Goal: Information Seeking & Learning: Check status

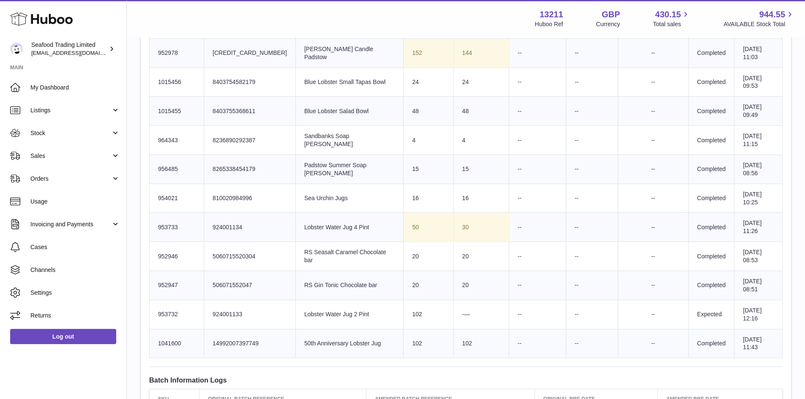
scroll to position [719, 0]
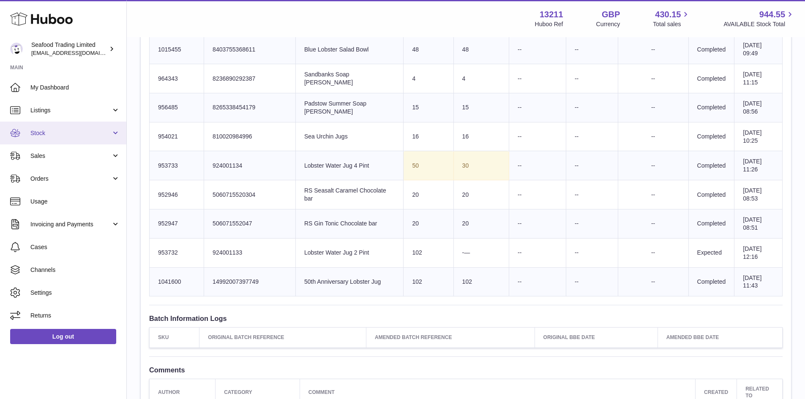
click at [56, 138] on link "Stock" at bounding box center [63, 133] width 126 height 23
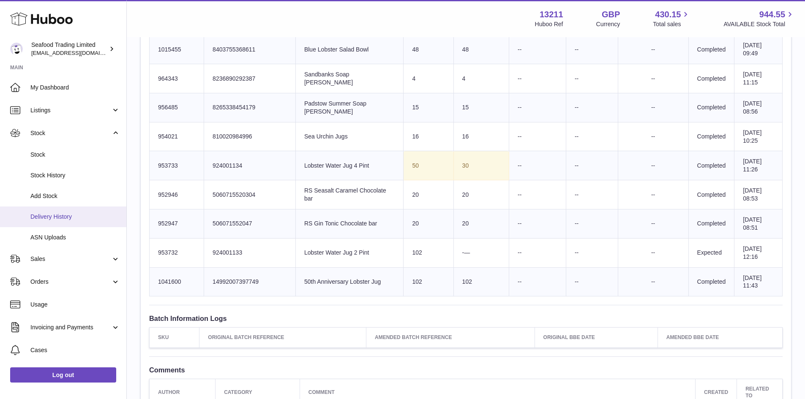
click at [60, 221] on span "Delivery History" at bounding box center [75, 217] width 90 height 8
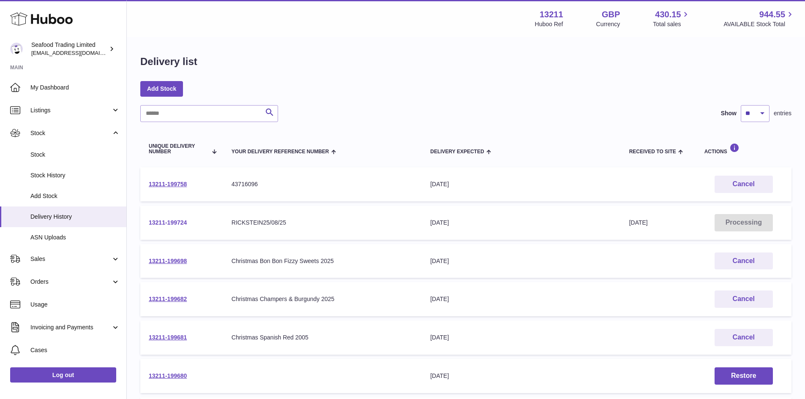
click at [179, 220] on link "13211-199724" at bounding box center [168, 222] width 38 height 7
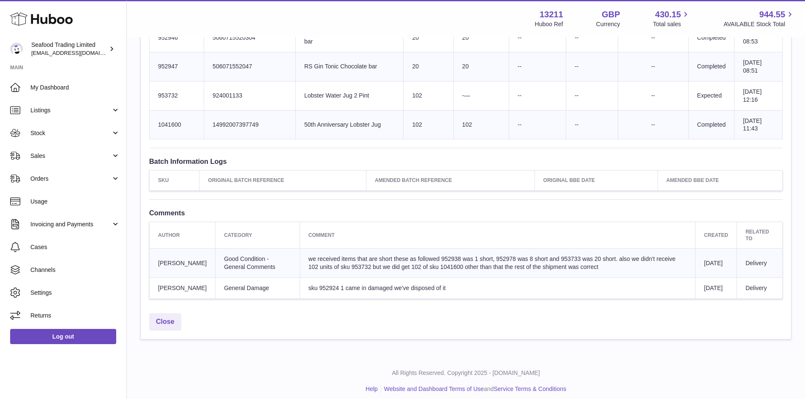
scroll to position [883, 0]
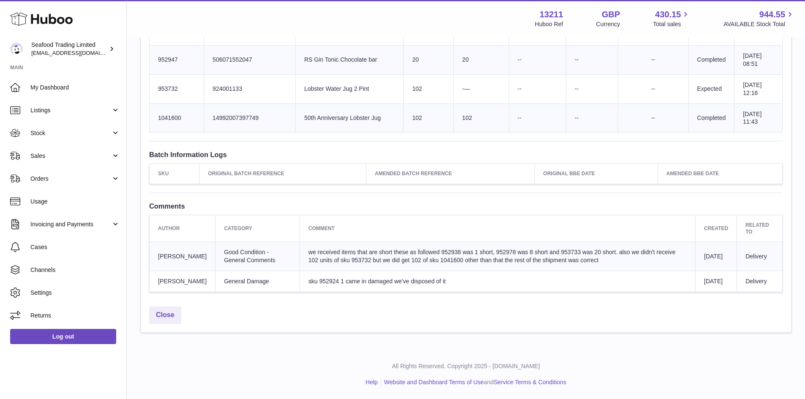
click at [430, 251] on span "we received items that are short these as followed 952938 was 1 short, 952978 w…" at bounding box center [492, 256] width 367 height 15
copy span "1041600"
click at [336, 249] on span "we received items that are short these as followed 952938 was 1 short, 952978 w…" at bounding box center [492, 256] width 367 height 15
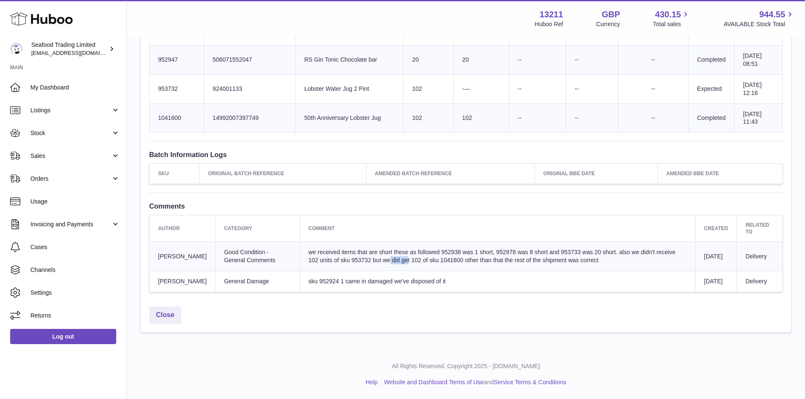
copy span "953732"
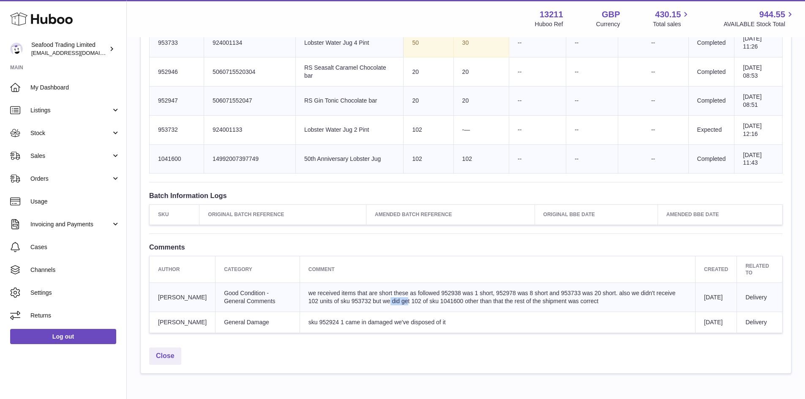
scroll to position [841, 0]
click at [314, 322] on span "sku 952924 1 came in damaged we've disposed of it" at bounding box center [377, 323] width 137 height 7
copy span "952924"
drag, startPoint x: 442, startPoint y: 317, endPoint x: 159, endPoint y: 316, distance: 283.2
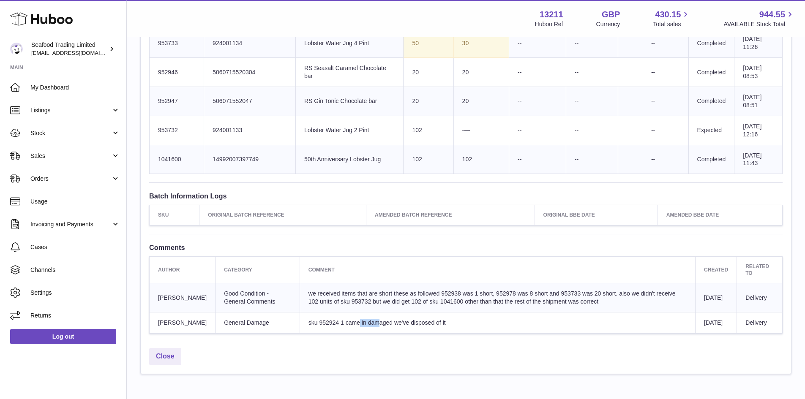
click at [159, 316] on tr "simon batchelor General Damage sku 952924 1 came in damaged we've disposed of i…" at bounding box center [466, 322] width 633 height 21
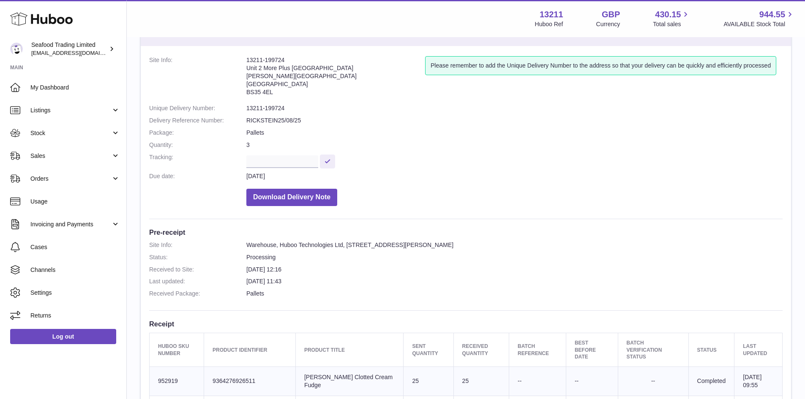
scroll to position [0, 0]
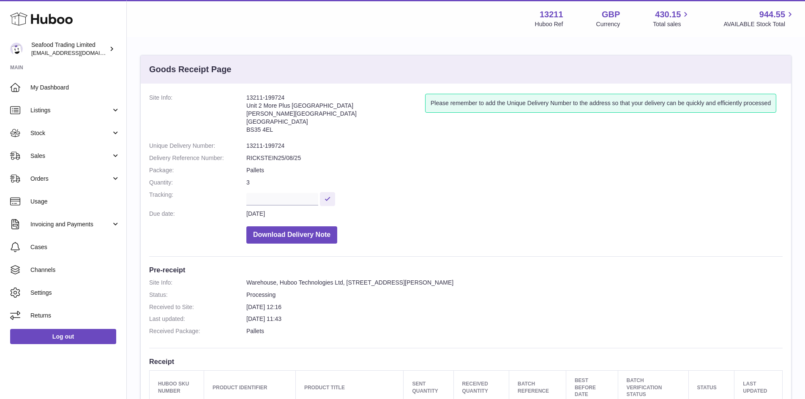
drag, startPoint x: 284, startPoint y: 95, endPoint x: 247, endPoint y: 98, distance: 37.3
click at [247, 98] on address "13211-199724 Unit 2 More Plus Central Park Hudson Ave Severn Beach BS35 4EL" at bounding box center [335, 116] width 179 height 44
copy address "13211-199724"
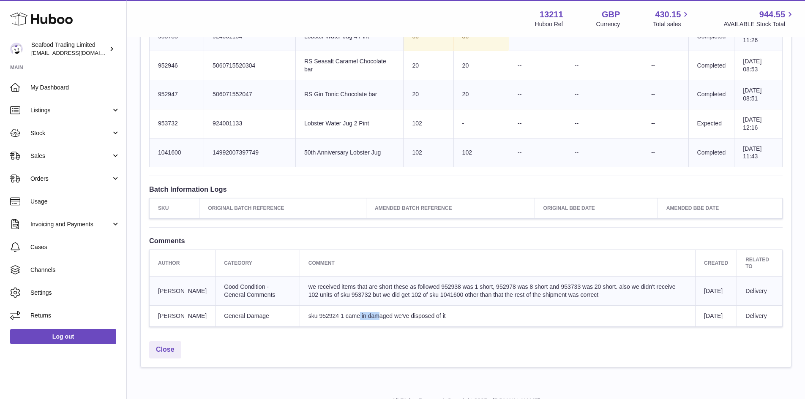
scroll to position [883, 0]
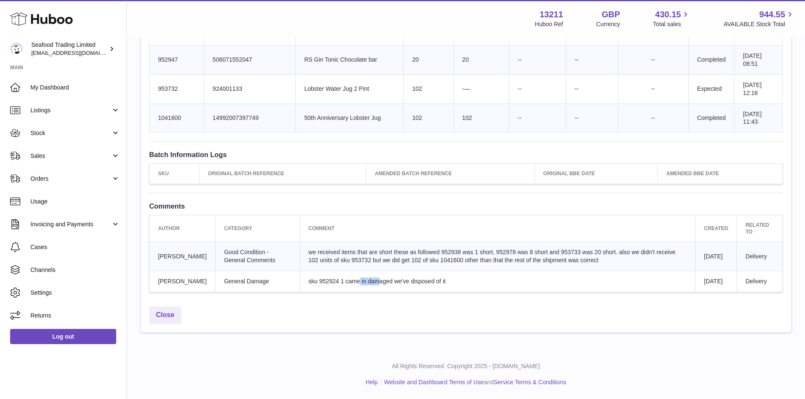
drag, startPoint x: 209, startPoint y: 277, endPoint x: 506, endPoint y: 265, distance: 296.6
click at [506, 271] on tr "simon batchelor General Damage sku 952924 1 came in damaged we've disposed of i…" at bounding box center [466, 281] width 633 height 21
copy tr "General Damage sku 952924 1 came in damaged we've disposed of it"
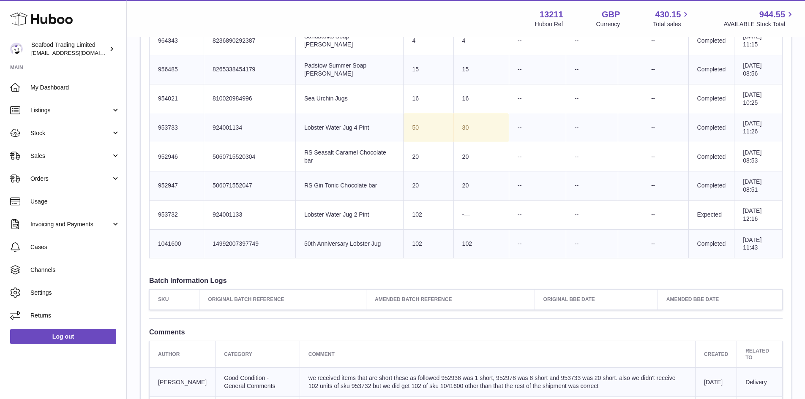
scroll to position [841, 0]
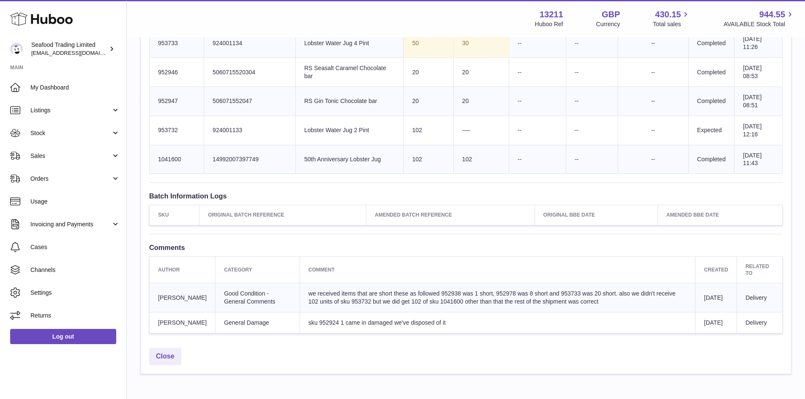
click at [435, 290] on span "we received items that are short these as followed 952938 was 1 short, 952978 w…" at bounding box center [492, 297] width 367 height 15
copy span "952938"
click at [484, 290] on span "we received items that are short these as followed 952938 was 1 short, 952978 w…" at bounding box center [492, 297] width 367 height 15
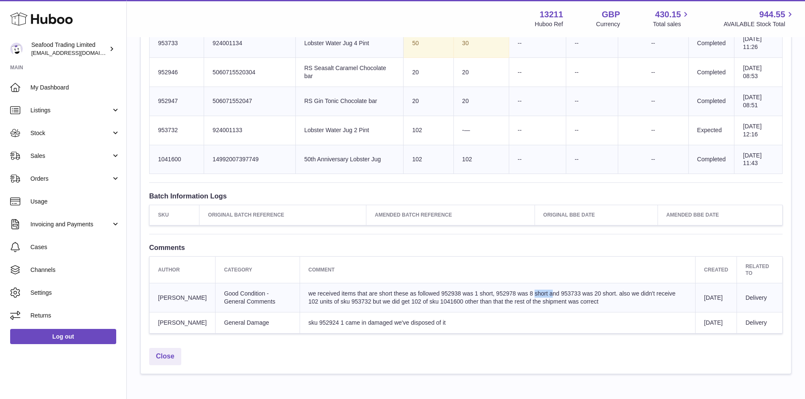
copy span "952978"
click at [555, 290] on span "we received items that are short these as followed 952938 was 1 short, 952978 w…" at bounding box center [492, 297] width 367 height 15
copy span "953733"
drag, startPoint x: 286, startPoint y: 122, endPoint x: 456, endPoint y: 120, distance: 170.8
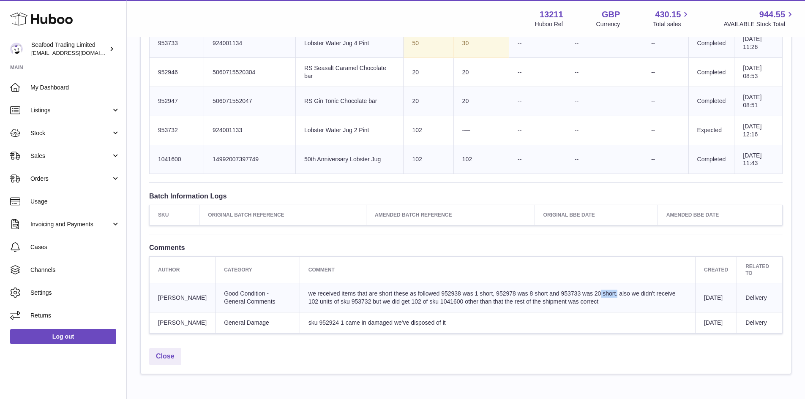
click at [456, 120] on tr "Huboo SKU Number 953732 Client Identifier 924001133 Product title Lobster Water…" at bounding box center [466, 130] width 633 height 29
drag, startPoint x: 217, startPoint y: 121, endPoint x: 453, endPoint y: 122, distance: 236.3
click at [453, 122] on tr "Huboo SKU Number 953732 Client Identifier 924001133 Product title Lobster Water…" at bounding box center [466, 130] width 633 height 29
copy tr "924001133 Product title Lobster Water Jug 2 Pint Sent Quantity 102 -—"
click at [324, 120] on td "Product title Lobster Water Jug 2 Pint" at bounding box center [349, 130] width 108 height 29
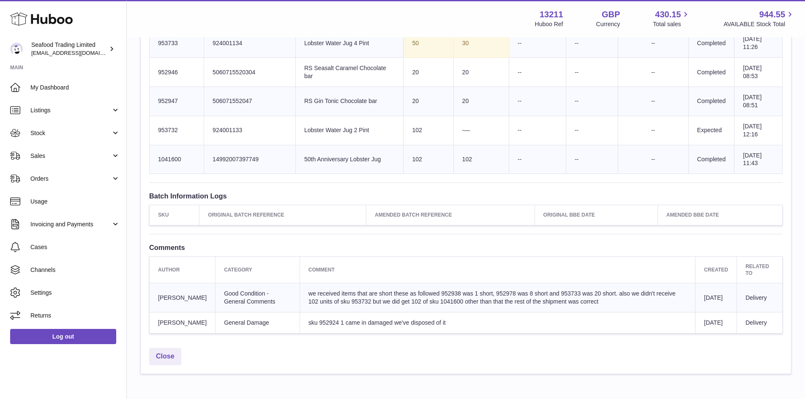
click at [325, 120] on td "Product title Lobster Water Jug 2 Pint" at bounding box center [349, 130] width 108 height 29
drag, startPoint x: 358, startPoint y: 120, endPoint x: 273, endPoint y: 126, distance: 84.7
click at [273, 126] on tr "Huboo SKU Number 953732 Client Identifier 924001133 Product title Lobster Water…" at bounding box center [466, 130] width 633 height 29
copy tr "Product title Lobster Water Jug 2 Pint"
click at [316, 123] on td "Product title Lobster Water Jug 2 Pint" at bounding box center [349, 130] width 108 height 29
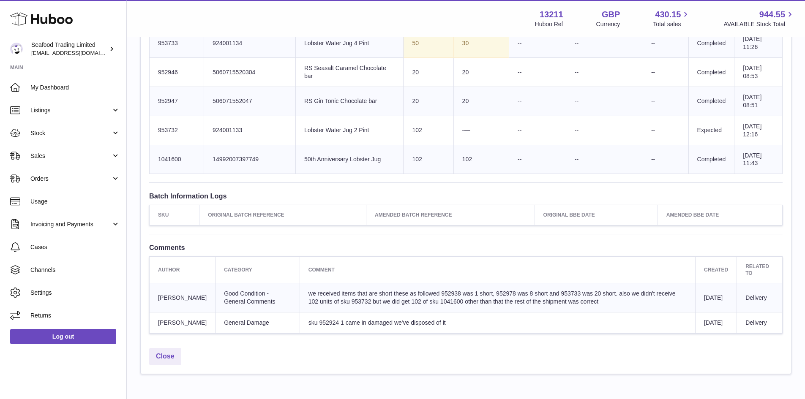
drag, startPoint x: 350, startPoint y: 121, endPoint x: 287, endPoint y: 120, distance: 62.6
click at [295, 120] on td "Product title Lobster Water Jug 2 Pint" at bounding box center [349, 130] width 108 height 29
click at [491, 290] on span "we received items that are short these as followed 952938 was 1 short, 952978 w…" at bounding box center [492, 297] width 367 height 15
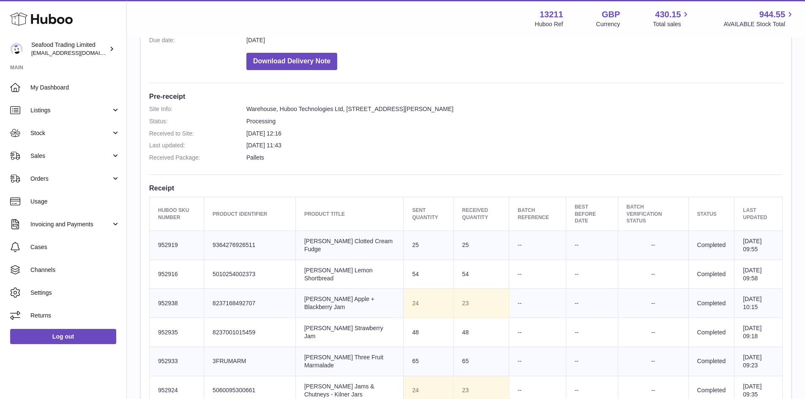
scroll to position [211, 0]
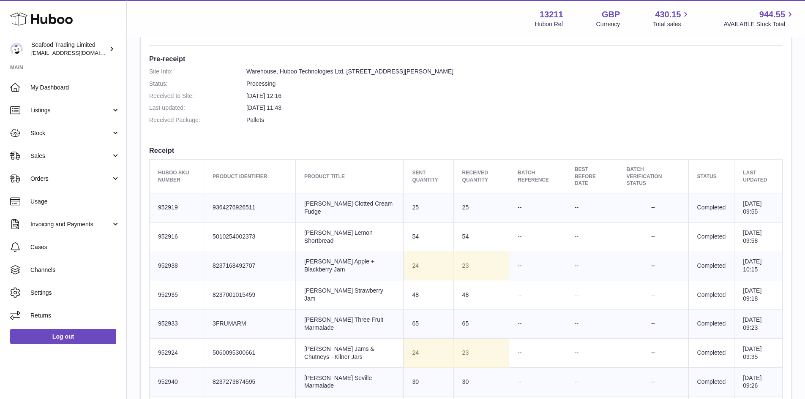
click at [235, 200] on td "Client Identifier 9364276926511" at bounding box center [250, 207] width 92 height 29
click at [249, 262] on td "Client Identifier 8237168492707" at bounding box center [250, 265] width 92 height 29
click at [248, 257] on td "Client Identifier 8237168492707" at bounding box center [250, 265] width 92 height 29
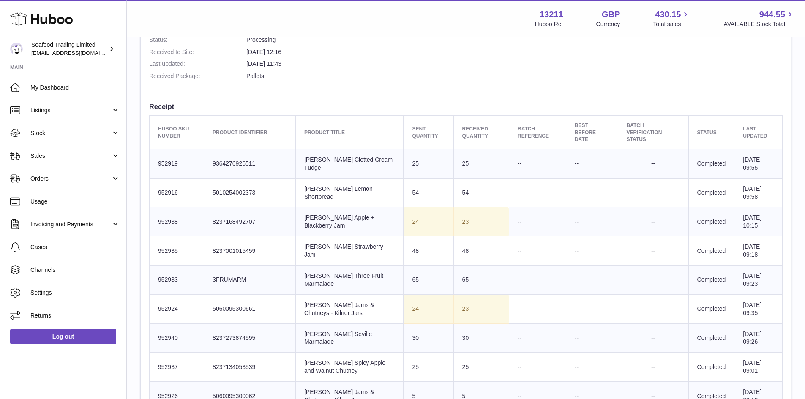
scroll to position [296, 0]
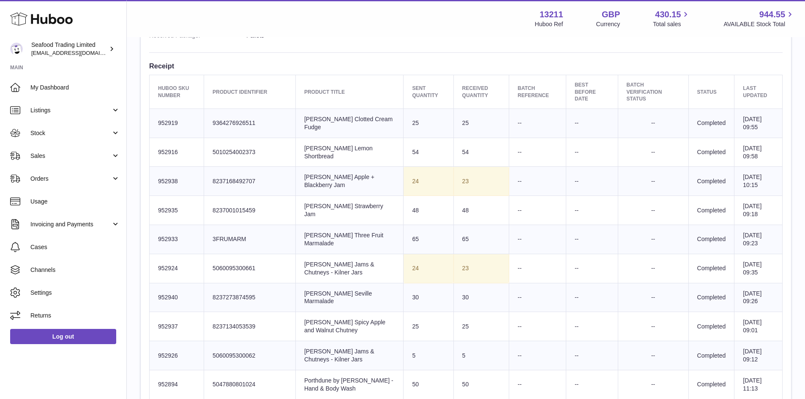
click at [251, 204] on td "Client Identifier 8237001015459" at bounding box center [250, 210] width 92 height 29
click at [237, 232] on td "Client Identifier 3FRUMARM" at bounding box center [250, 239] width 92 height 29
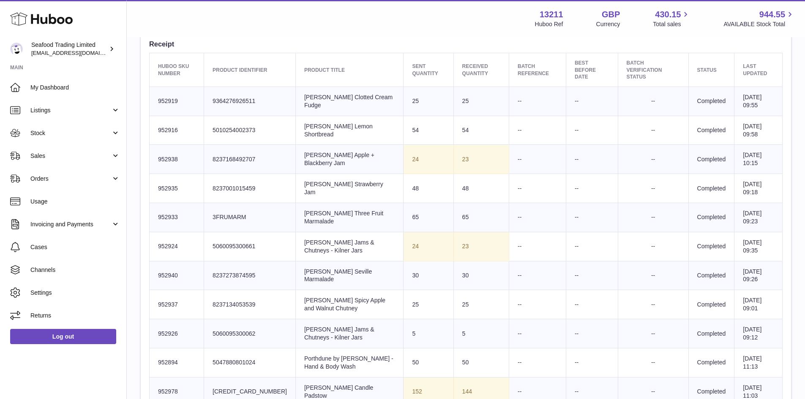
scroll to position [338, 0]
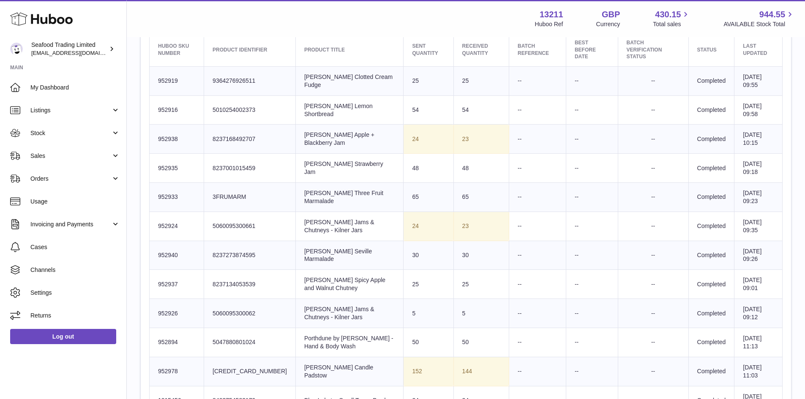
click at [236, 221] on td "Client Identifier 5060095300661" at bounding box center [250, 226] width 92 height 29
click at [238, 217] on td "Client Identifier 5060095300661" at bounding box center [250, 226] width 92 height 29
click at [239, 217] on td "Client Identifier 5060095300661" at bounding box center [250, 226] width 92 height 29
click at [238, 253] on td "Client Identifier 8237273874595" at bounding box center [250, 255] width 92 height 29
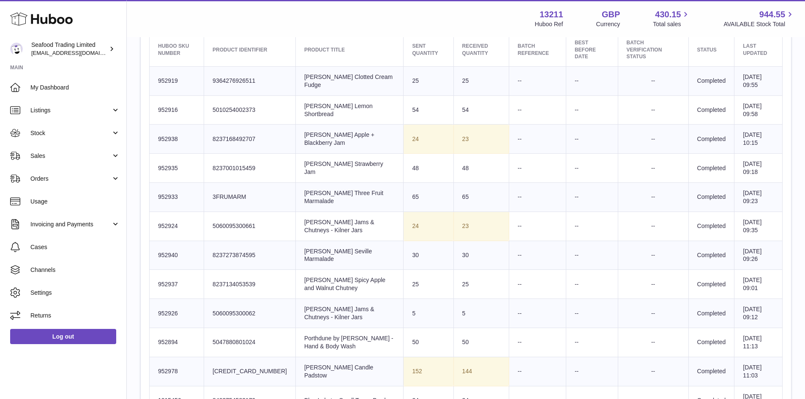
click at [238, 253] on td "Client Identifier 8237273874595" at bounding box center [250, 255] width 92 height 29
click at [238, 277] on td "Client Identifier 8237134053539" at bounding box center [250, 284] width 92 height 29
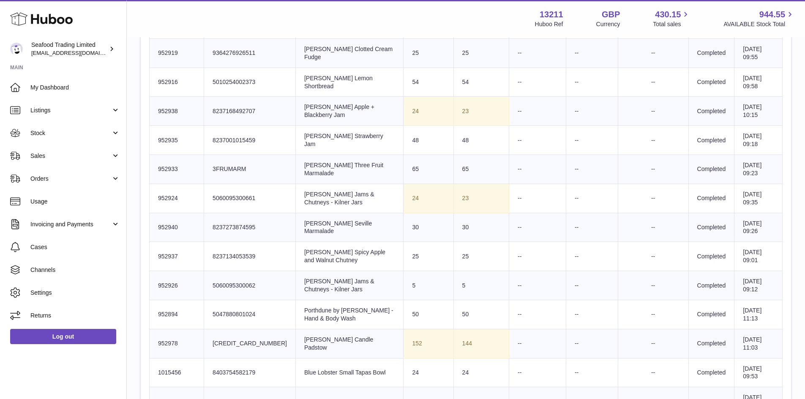
scroll to position [423, 0]
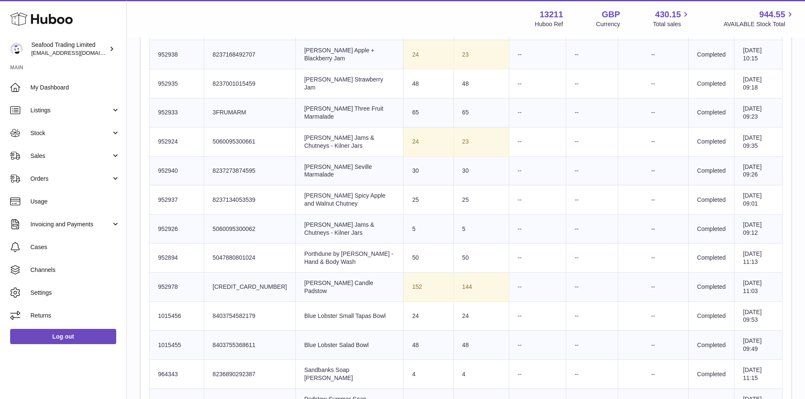
click at [251, 223] on td "Client Identifier 5060095300062" at bounding box center [250, 229] width 92 height 29
click at [243, 251] on td "Client Identifier 5047880801024" at bounding box center [250, 257] width 92 height 29
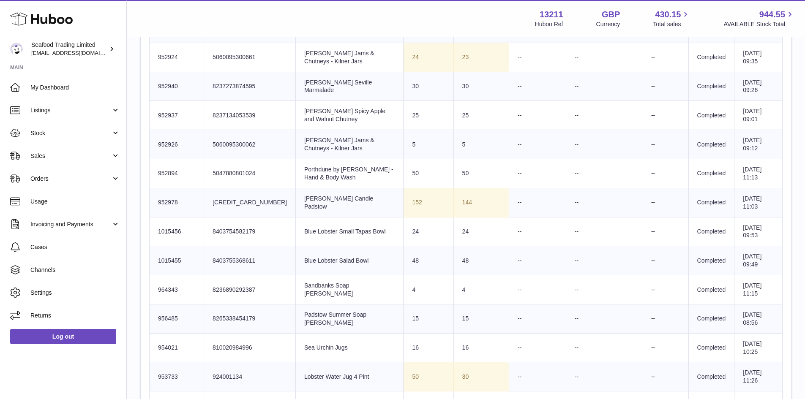
click at [250, 191] on td "Client Identifier 5060677283037" at bounding box center [250, 202] width 92 height 29
click at [239, 223] on td "Client Identifier 8403754582179" at bounding box center [250, 231] width 92 height 29
click at [239, 255] on td "Client Identifier 8403755368611" at bounding box center [250, 260] width 92 height 29
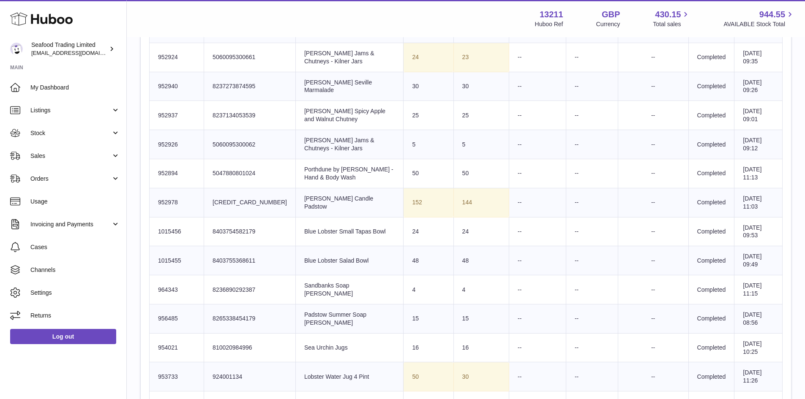
click at [239, 255] on td "Client Identifier 8403755368611" at bounding box center [250, 260] width 92 height 29
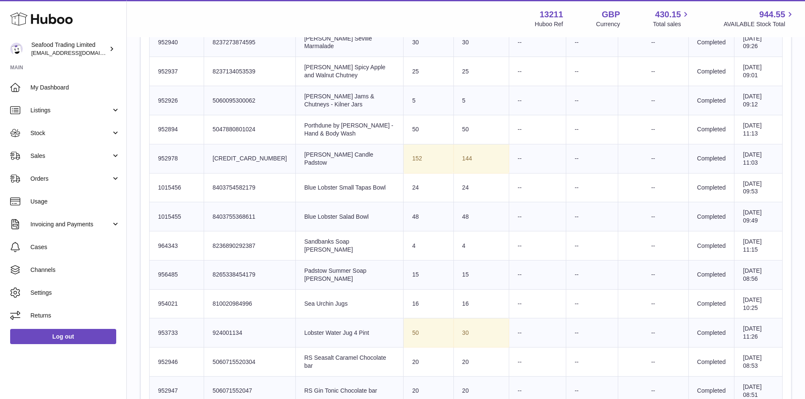
scroll to position [592, 0]
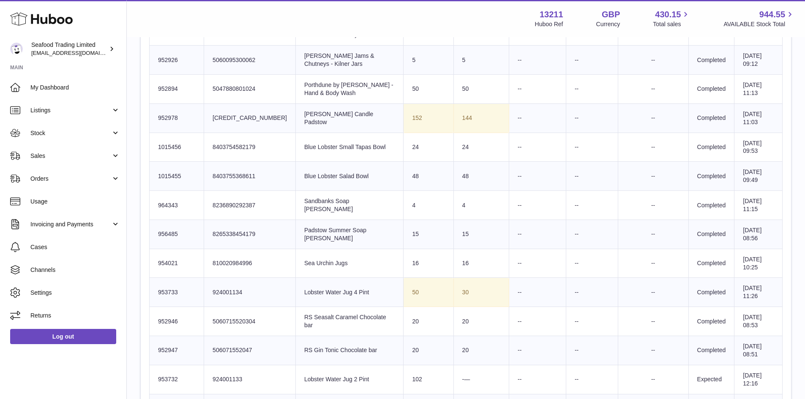
click at [235, 194] on td "Client Identifier 8236890292387" at bounding box center [250, 205] width 92 height 29
click at [236, 200] on td "Client Identifier 8236890292387" at bounding box center [250, 205] width 92 height 29
click at [236, 227] on td "Client Identifier 8265338454179" at bounding box center [250, 234] width 92 height 29
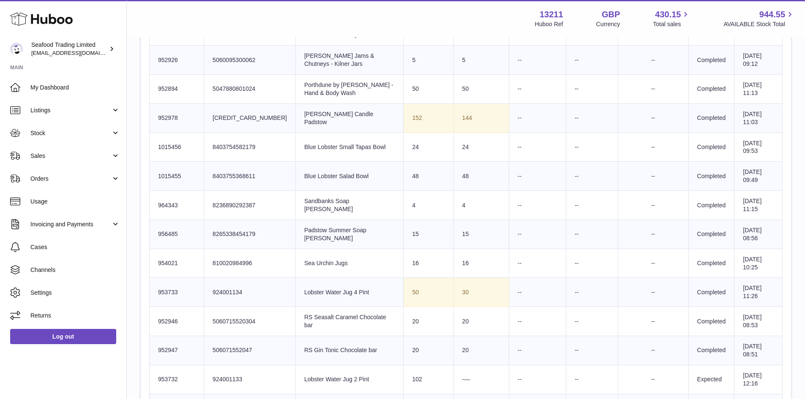
click at [236, 227] on td "Client Identifier 8265338454179" at bounding box center [250, 234] width 92 height 29
click at [244, 234] on td "Client Identifier 8265338454179" at bounding box center [250, 234] width 92 height 29
click at [246, 227] on td "Client Identifier 8265338454179" at bounding box center [250, 234] width 92 height 29
drag, startPoint x: 303, startPoint y: 231, endPoint x: 285, endPoint y: 220, distance: 21.6
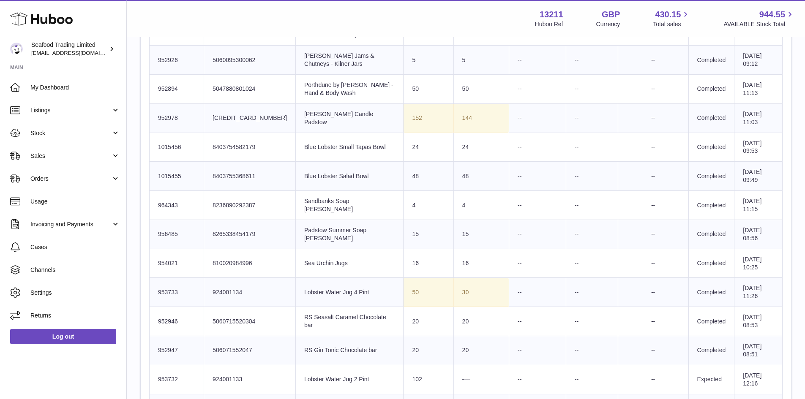
click at [295, 220] on td "Product title Padstow Summer Soap Jill Stein" at bounding box center [349, 234] width 108 height 29
click at [222, 250] on td "Client Identifier 810020984996" at bounding box center [250, 263] width 92 height 29
click at [230, 255] on td "Client Identifier 810020984996" at bounding box center [250, 263] width 92 height 29
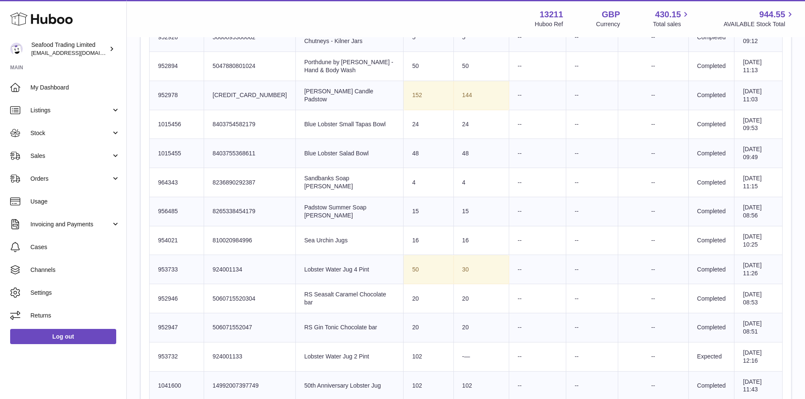
scroll to position [634, 0]
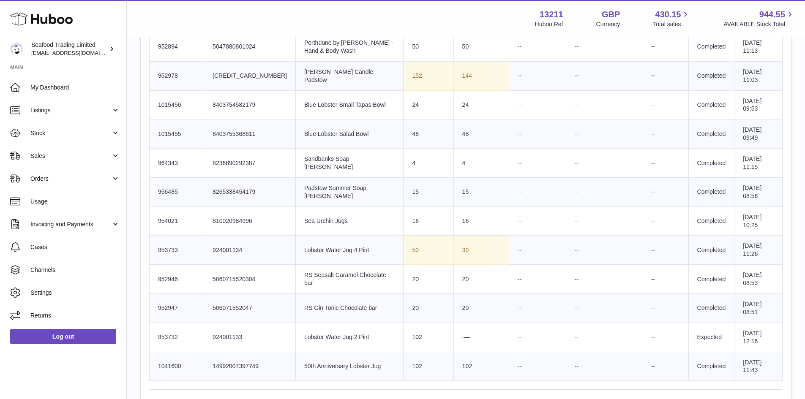
click at [231, 237] on td "Client Identifier 924001134" at bounding box center [250, 250] width 92 height 29
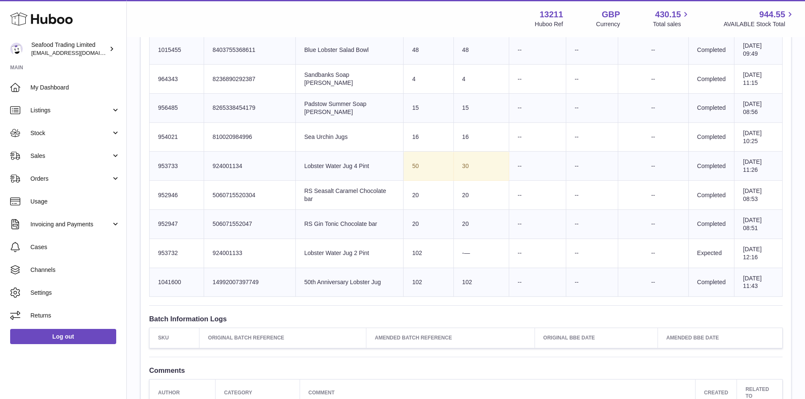
scroll to position [719, 0]
click at [231, 269] on td "Client Identifier 14992007397749" at bounding box center [250, 282] width 92 height 29
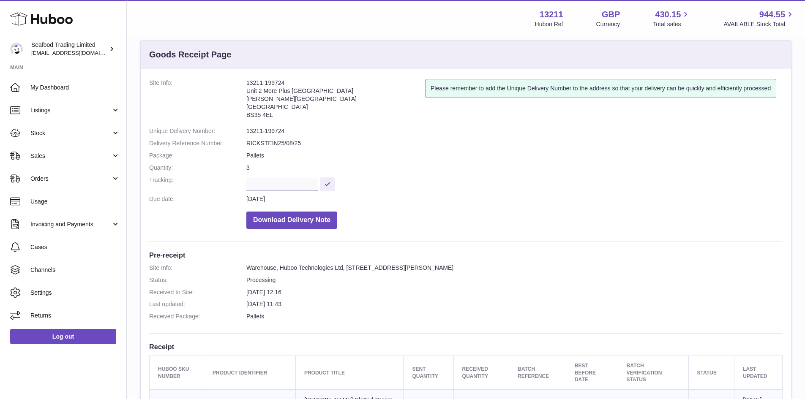
scroll to position [0, 0]
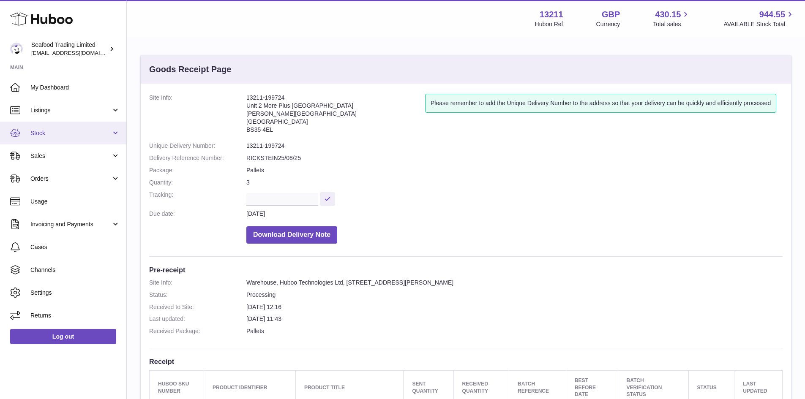
click at [46, 137] on span "Stock" at bounding box center [70, 133] width 81 height 8
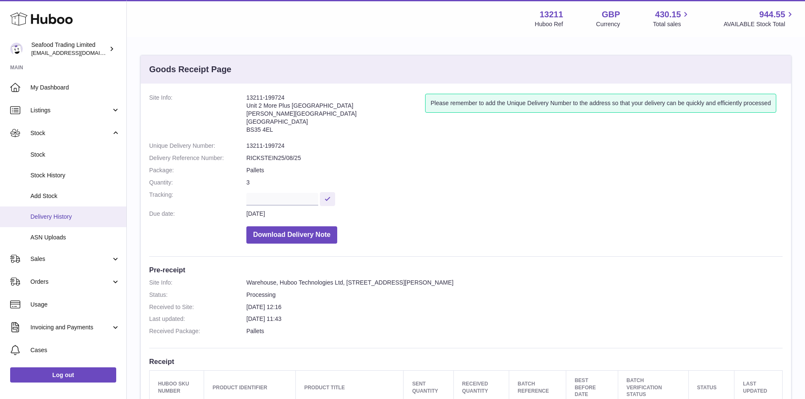
click at [59, 214] on span "Delivery History" at bounding box center [75, 217] width 90 height 8
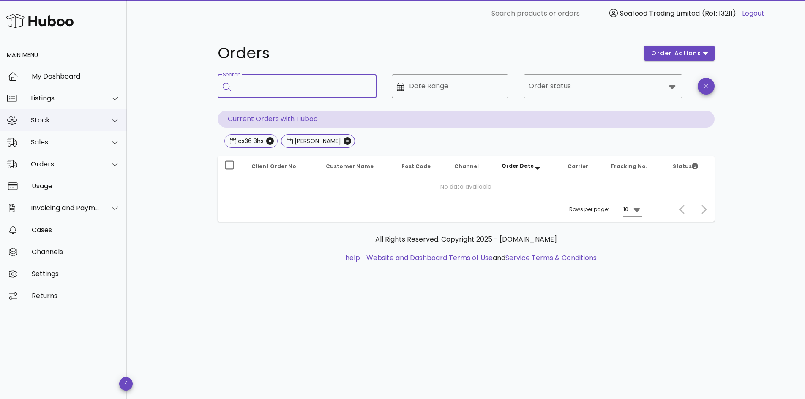
click at [59, 127] on div "Stock" at bounding box center [63, 120] width 127 height 22
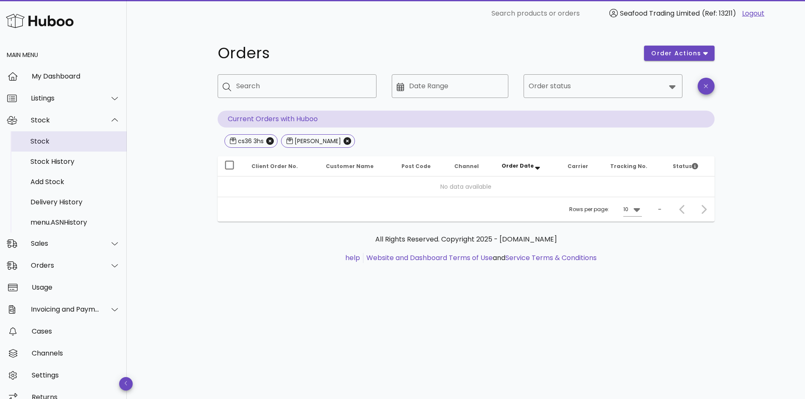
click at [44, 145] on div "Stock" at bounding box center [75, 141] width 90 height 8
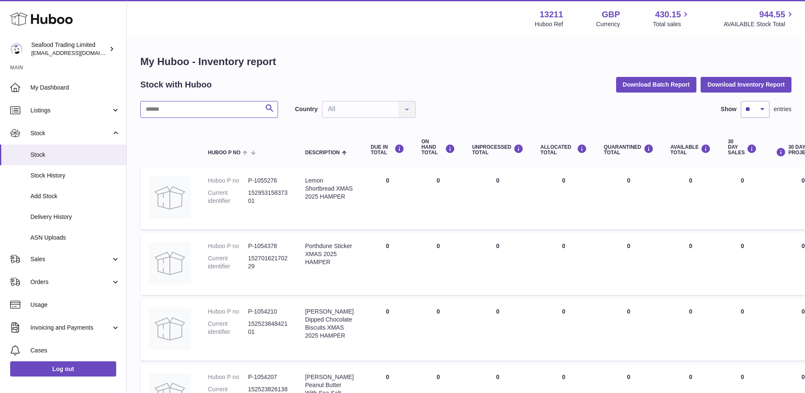
click at [166, 107] on input "text" at bounding box center [209, 109] width 138 height 17
paste input "*******"
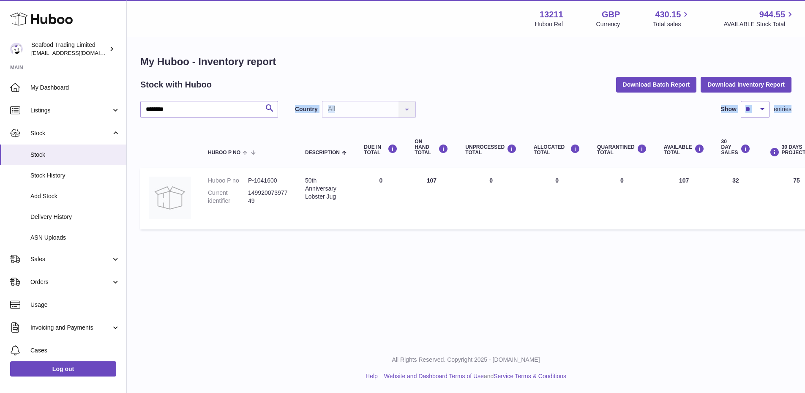
drag, startPoint x: 184, startPoint y: 120, endPoint x: 168, endPoint y: 118, distance: 16.6
click at [168, 118] on div "******* Search Country All All No elements found. Consider changing the search …" at bounding box center [465, 167] width 651 height 133
drag, startPoint x: 178, startPoint y: 110, endPoint x: 126, endPoint y: 109, distance: 52.0
click at [126, 109] on div "Huboo Seafood Trading Limited [EMAIL_ADDRESS][DOMAIN_NAME] Main My Dashboard Li…" at bounding box center [402, 196] width 805 height 393
paste input "text"
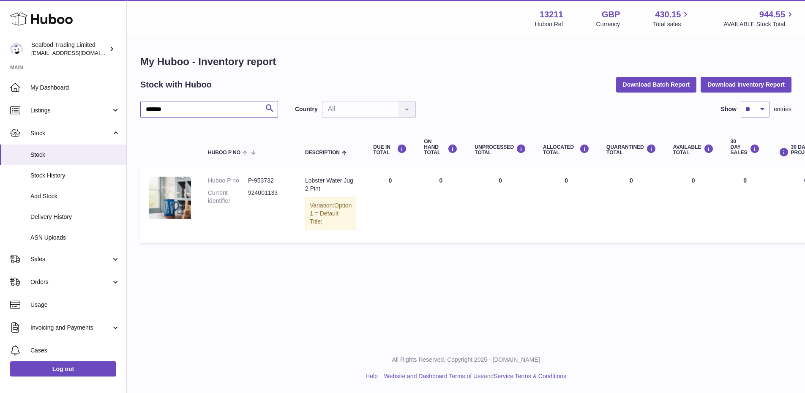
drag, startPoint x: 179, startPoint y: 113, endPoint x: 131, endPoint y: 110, distance: 47.8
click at [131, 110] on div "My Huboo - Inventory report Stock with Huboo Download Batch Report Download Inv…" at bounding box center [466, 151] width 678 height 226
paste input "text"
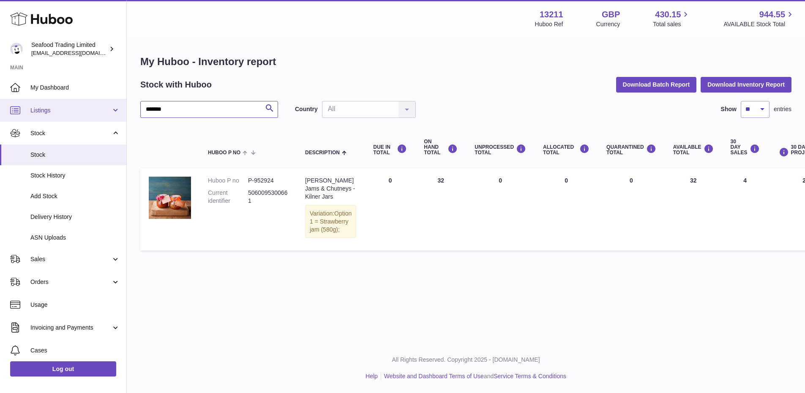
paste input "text"
drag, startPoint x: 178, startPoint y: 110, endPoint x: 117, endPoint y: 109, distance: 61.7
click at [117, 109] on div "Huboo Seafood Trading Limited [EMAIL_ADDRESS][DOMAIN_NAME] Main My Dashboard Li…" at bounding box center [402, 196] width 805 height 393
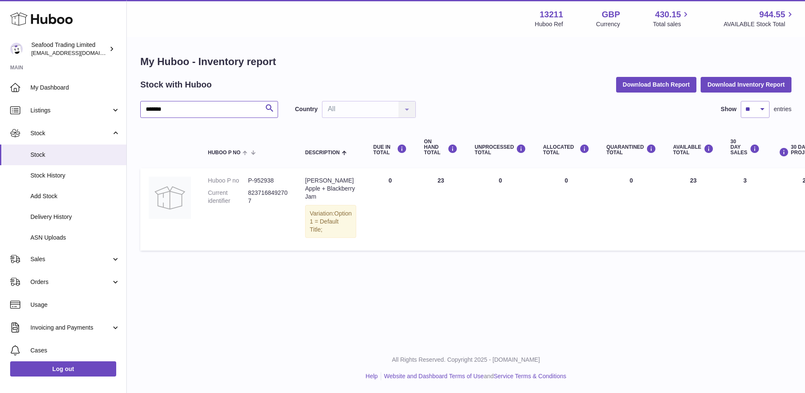
drag, startPoint x: 177, startPoint y: 113, endPoint x: 137, endPoint y: 110, distance: 40.3
click at [137, 110] on div "My Huboo - Inventory report Stock with Huboo Download Batch Report Download Inv…" at bounding box center [466, 155] width 678 height 234
paste input "text"
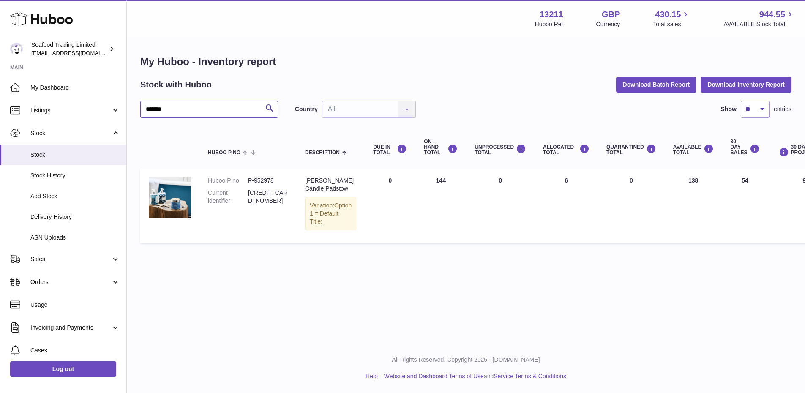
drag, startPoint x: 172, startPoint y: 109, endPoint x: 141, endPoint y: 109, distance: 30.9
click at [141, 109] on input "******" at bounding box center [209, 109] width 138 height 17
paste input "text"
drag, startPoint x: 186, startPoint y: 106, endPoint x: 139, endPoint y: 105, distance: 47.8
click at [139, 105] on div "My Huboo - Inventory report Stock with Huboo Download Batch Report Download Inv…" at bounding box center [466, 151] width 678 height 226
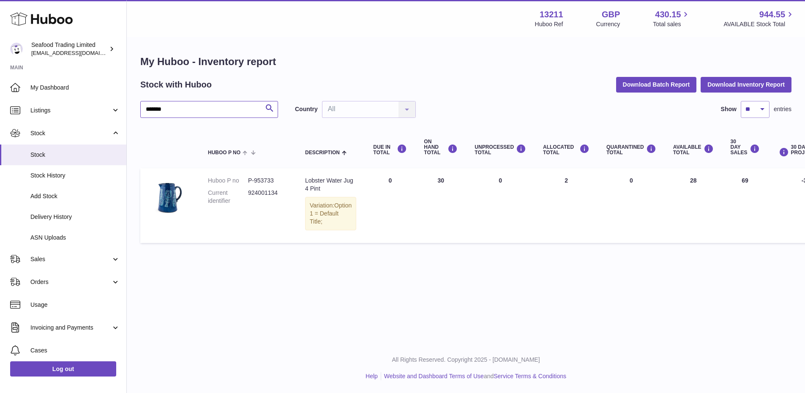
paste input "text"
drag, startPoint x: 328, startPoint y: 194, endPoint x: 304, endPoint y: 180, distance: 28.0
click at [304, 180] on td "Description Jill Stein Candle Padstow Variation: Option 1 = Default Title;" at bounding box center [331, 205] width 68 height 74
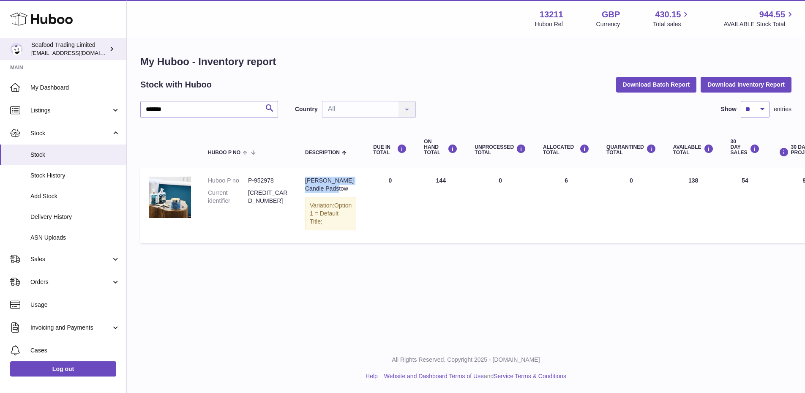
copy div "Jill Stein Candle Padstow"
drag, startPoint x: 174, startPoint y: 110, endPoint x: 139, endPoint y: 110, distance: 34.2
click at [139, 110] on div "My Huboo - Inventory report Stock with Huboo Download Batch Report Download Inv…" at bounding box center [466, 151] width 678 height 226
paste input "*******"
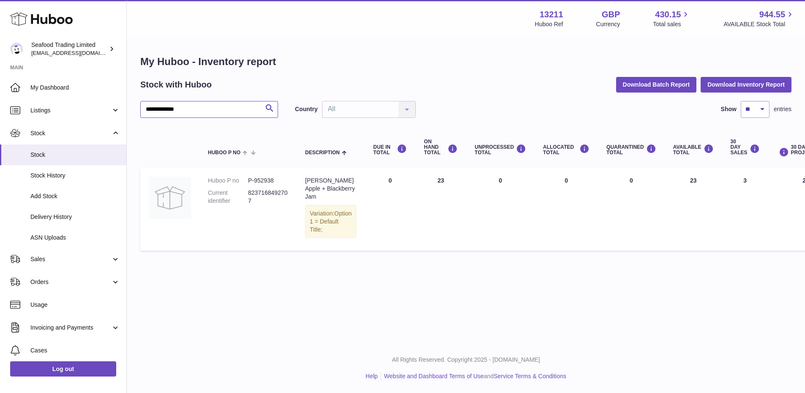
paste input "text"
drag, startPoint x: 213, startPoint y: 107, endPoint x: 140, endPoint y: 110, distance: 72.3
click at [140, 110] on input "**********" at bounding box center [209, 109] width 138 height 17
drag, startPoint x: 200, startPoint y: 111, endPoint x: 137, endPoint y: 103, distance: 63.4
click at [137, 103] on div "**********" at bounding box center [466, 151] width 678 height 226
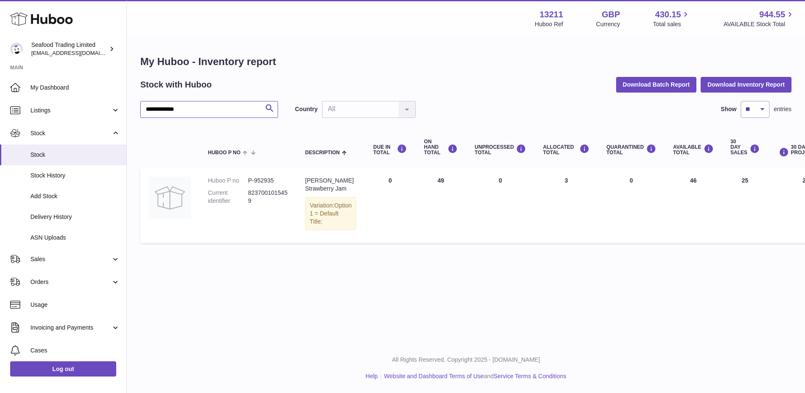
paste input "text"
drag, startPoint x: 185, startPoint y: 107, endPoint x: 134, endPoint y: 107, distance: 50.7
click at [134, 107] on div "My Huboo - Inventory report Stock with Huboo Download Batch Report Download Inv…" at bounding box center [466, 155] width 678 height 234
paste input "*****"
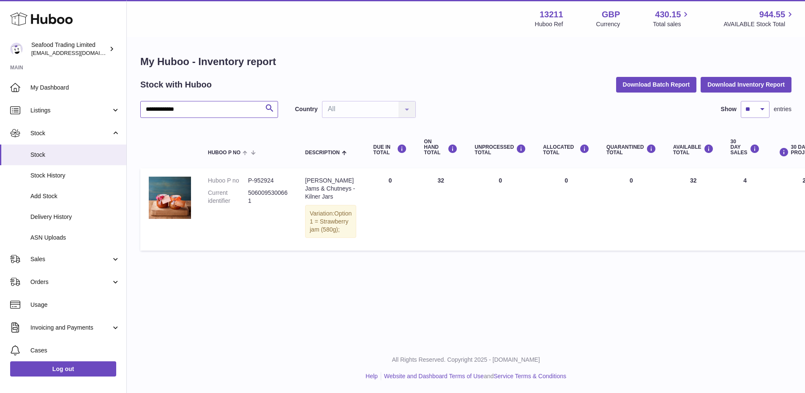
drag, startPoint x: 199, startPoint y: 114, endPoint x: 142, endPoint y: 112, distance: 56.7
click at [142, 112] on input "**********" at bounding box center [209, 109] width 138 height 17
drag, startPoint x: 209, startPoint y: 109, endPoint x: 143, endPoint y: 100, distance: 66.6
click at [143, 100] on div "**********" at bounding box center [465, 155] width 651 height 200
paste input "text"
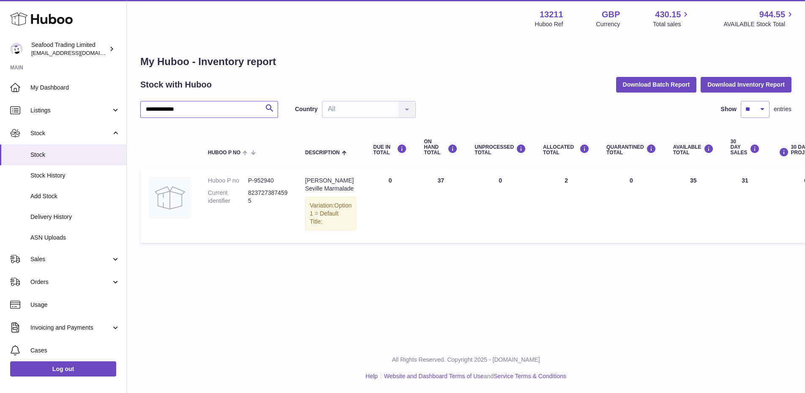
drag, startPoint x: 201, startPoint y: 110, endPoint x: 145, endPoint y: 110, distance: 55.4
click at [145, 110] on input "**********" at bounding box center [209, 109] width 138 height 17
paste input "text"
drag, startPoint x: 208, startPoint y: 112, endPoint x: 140, endPoint y: 112, distance: 67.2
click at [140, 112] on input "**********" at bounding box center [209, 109] width 138 height 17
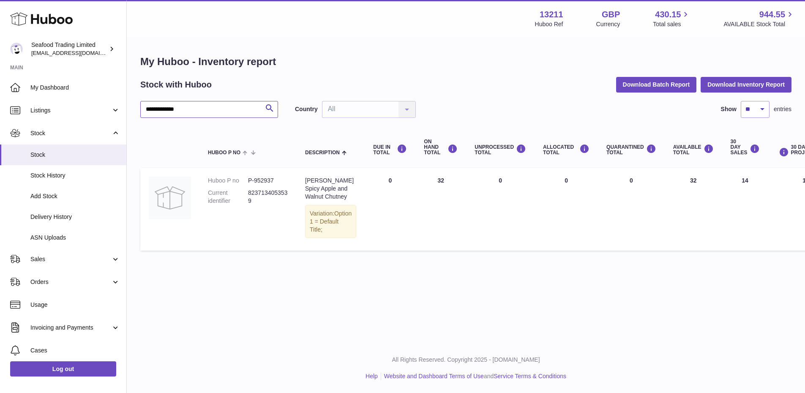
paste input "text"
drag, startPoint x: 204, startPoint y: 107, endPoint x: 142, endPoint y: 112, distance: 62.3
click at [142, 112] on input "**********" at bounding box center [209, 109] width 138 height 17
paste input "text"
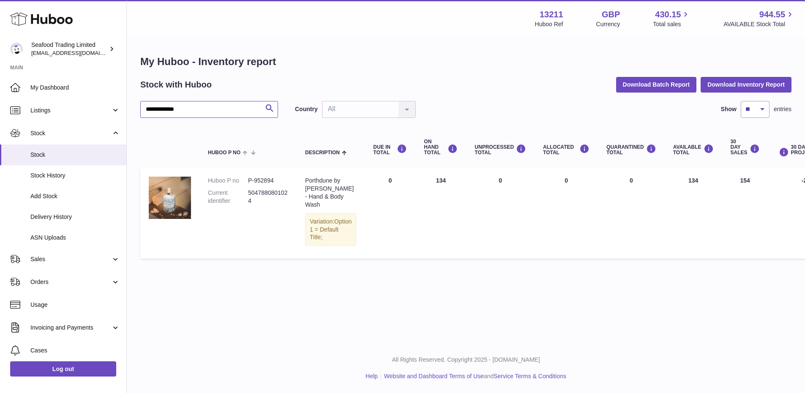
drag, startPoint x: 194, startPoint y: 109, endPoint x: 145, endPoint y: 112, distance: 48.8
click at [145, 112] on input "**********" at bounding box center [209, 109] width 138 height 17
paste input "text"
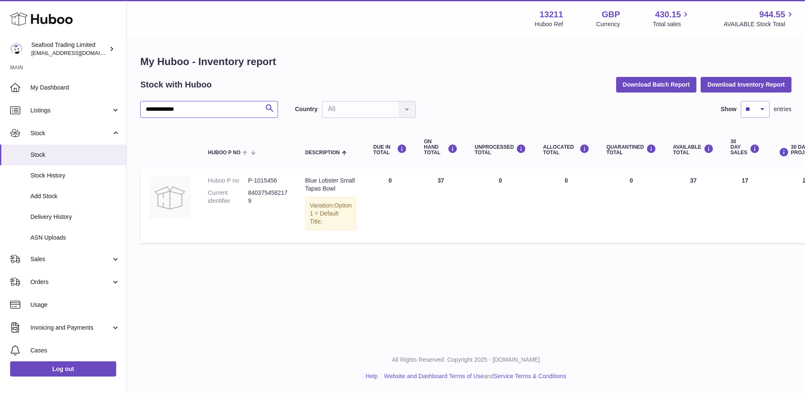
drag, startPoint x: 204, startPoint y: 112, endPoint x: 147, endPoint y: 112, distance: 57.5
click at [147, 112] on input "**********" at bounding box center [209, 109] width 138 height 17
paste input "text"
drag, startPoint x: 203, startPoint y: 108, endPoint x: 131, endPoint y: 108, distance: 72.7
click at [131, 108] on div "**********" at bounding box center [466, 151] width 678 height 226
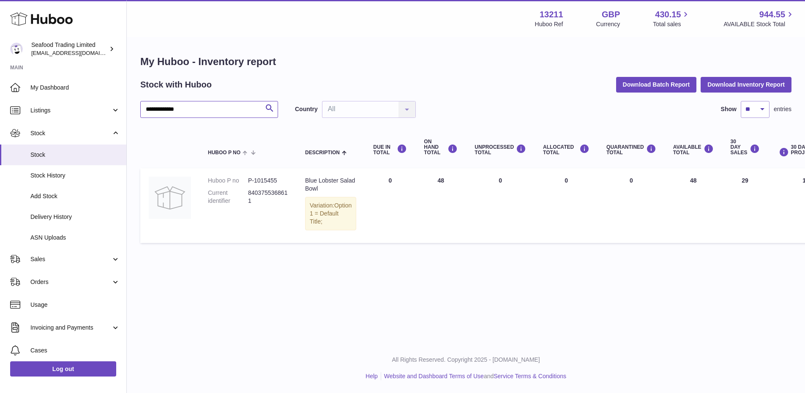
paste input "text"
drag, startPoint x: 208, startPoint y: 110, endPoint x: 132, endPoint y: 105, distance: 76.3
click at [132, 105] on div "**********" at bounding box center [466, 151] width 678 height 226
paste input "text"
drag, startPoint x: 257, startPoint y: 198, endPoint x: 248, endPoint y: 192, distance: 10.7
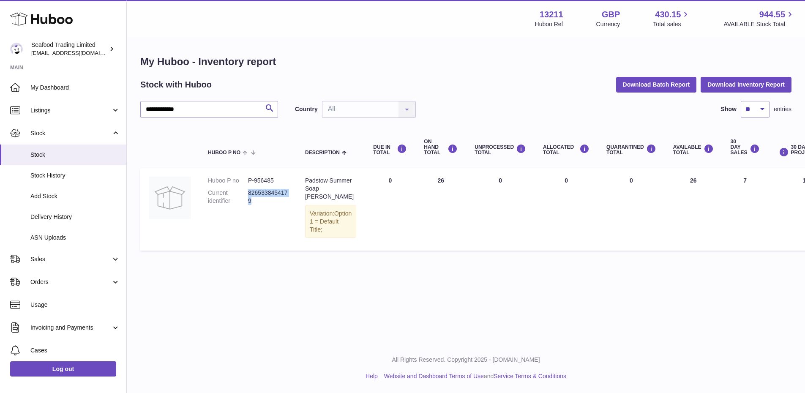
click at [248, 192] on dd "8265338454179" at bounding box center [268, 197] width 40 height 16
copy dd "8265338454179"
drag, startPoint x: 331, startPoint y: 194, endPoint x: 305, endPoint y: 189, distance: 26.7
click at [305, 189] on div "Padstow Summer Soap Jill Stein" at bounding box center [330, 189] width 51 height 24
copy div "Summer Soap Jill Stein"
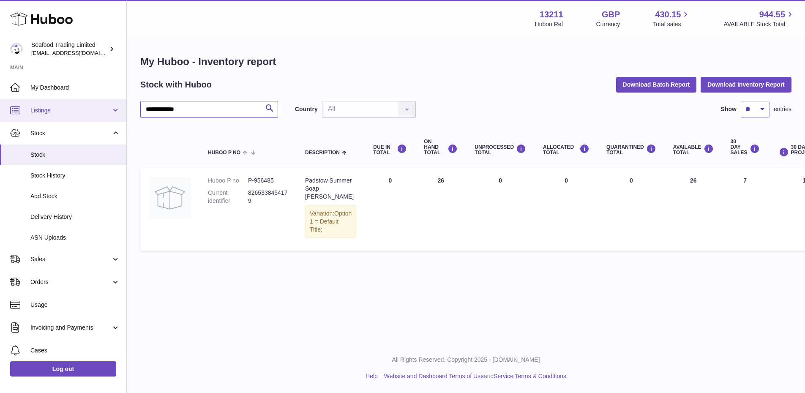
drag, startPoint x: 195, startPoint y: 104, endPoint x: 122, endPoint y: 106, distance: 72.7
click at [122, 106] on div "**********" at bounding box center [402, 196] width 805 height 393
paste input "text"
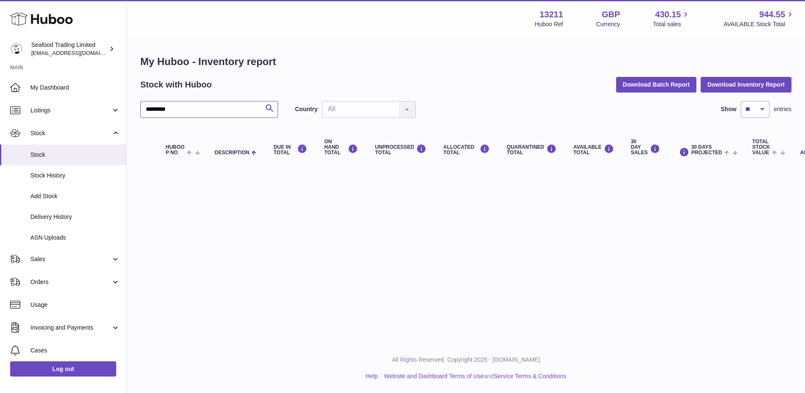
drag, startPoint x: 189, startPoint y: 112, endPoint x: 138, endPoint y: 107, distance: 51.0
click at [138, 107] on div "My Huboo - Inventory report Stock with Huboo Download Batch Report Download Inv…" at bounding box center [466, 111] width 678 height 147
paste input "**********"
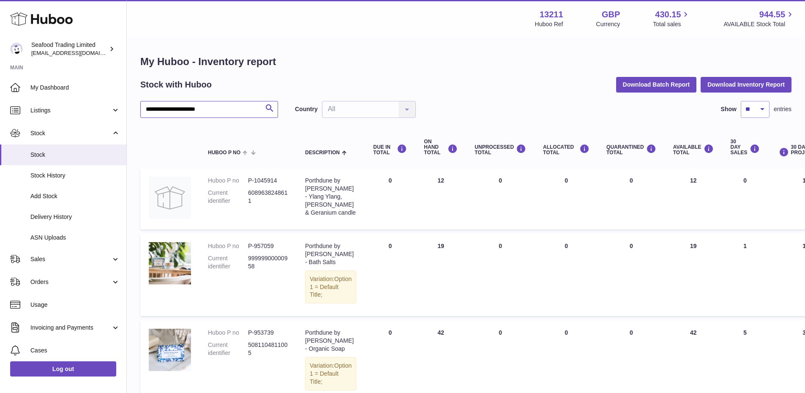
drag, startPoint x: 206, startPoint y: 109, endPoint x: 147, endPoint y: 109, distance: 59.2
click at [147, 109] on input "**********" at bounding box center [209, 109] width 138 height 17
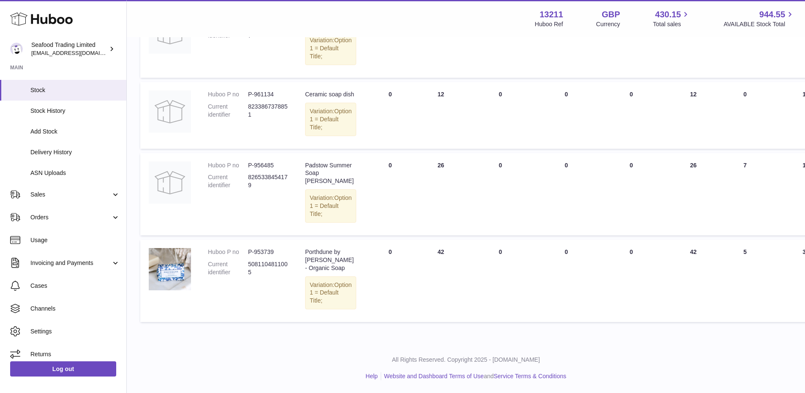
scroll to position [423, 0]
drag, startPoint x: 257, startPoint y: 292, endPoint x: 247, endPoint y: 289, distance: 10.0
click at [247, 281] on dl "Huboo P no P-953739 Current identifier 5081104811005" at bounding box center [248, 264] width 80 height 33
copy dl "identifier 5081104811005"
drag, startPoint x: 344, startPoint y: 290, endPoint x: 306, endPoint y: 286, distance: 37.9
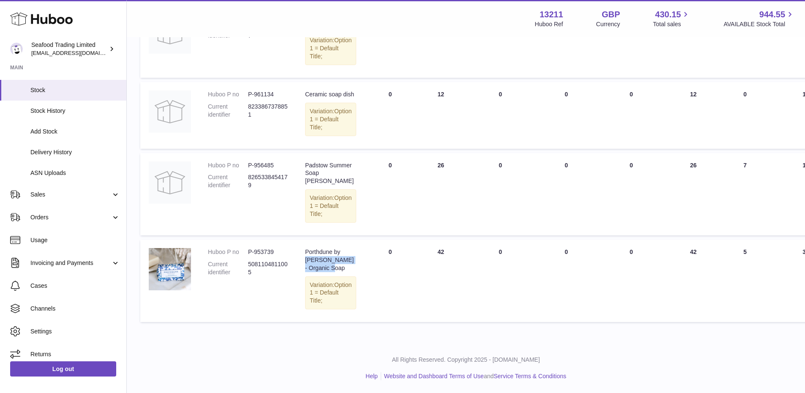
click at [306, 272] on div "Porthdune by Jill Stein - Organic Soap" at bounding box center [330, 260] width 51 height 24
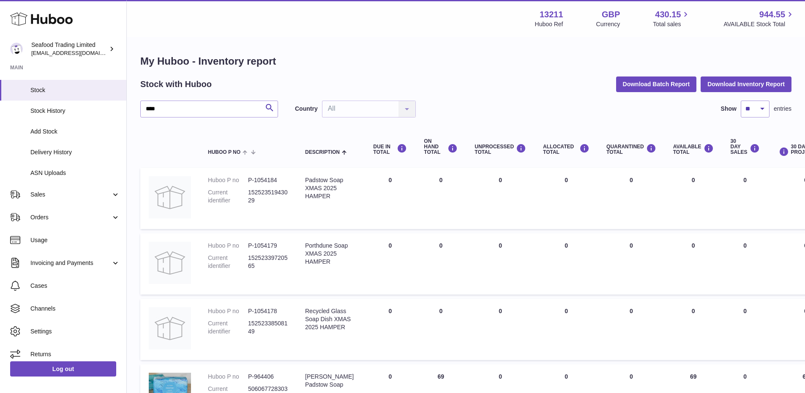
scroll to position [0, 0]
drag, startPoint x: 180, startPoint y: 108, endPoint x: 148, endPoint y: 108, distance: 31.7
click at [148, 108] on input "****" at bounding box center [209, 109] width 138 height 17
click at [178, 112] on input "****" at bounding box center [209, 109] width 138 height 17
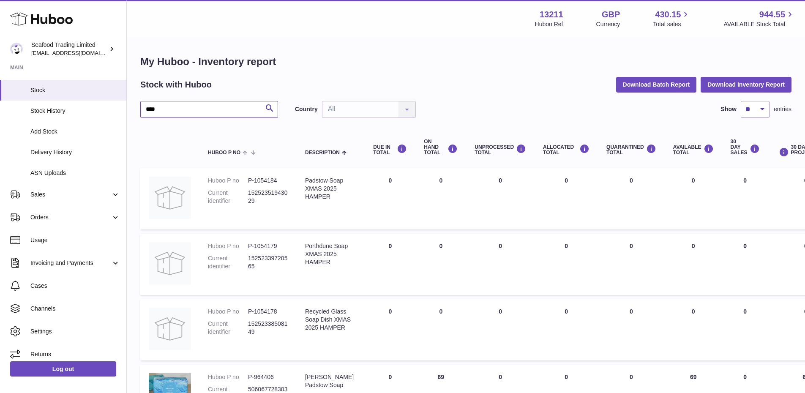
paste input "********"
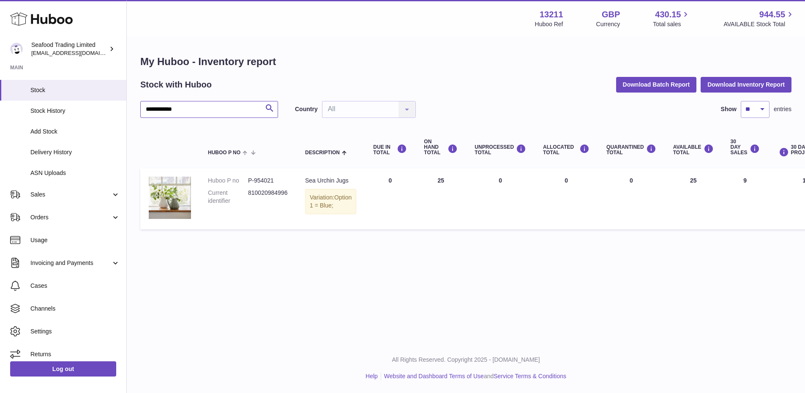
drag, startPoint x: 203, startPoint y: 110, endPoint x: 140, endPoint y: 104, distance: 63.2
click at [140, 104] on input "**********" at bounding box center [209, 109] width 138 height 17
paste input "text"
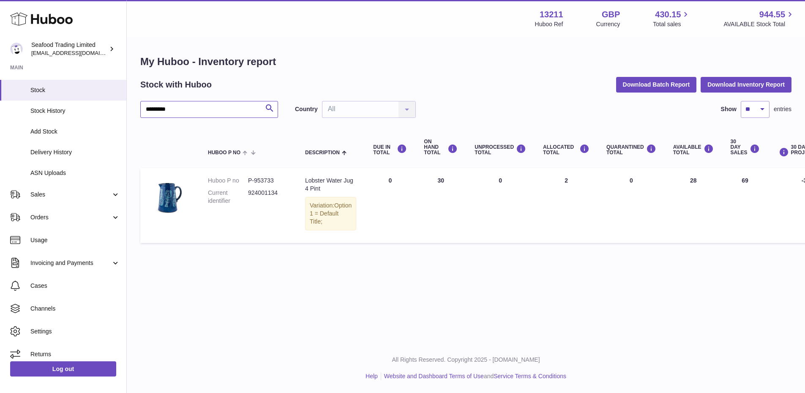
drag, startPoint x: 202, startPoint y: 112, endPoint x: 134, endPoint y: 106, distance: 69.2
click at [134, 106] on div "My Huboo - Inventory report Stock with Huboo Download Batch Report Download Inv…" at bounding box center [466, 151] width 678 height 226
paste input "*****"
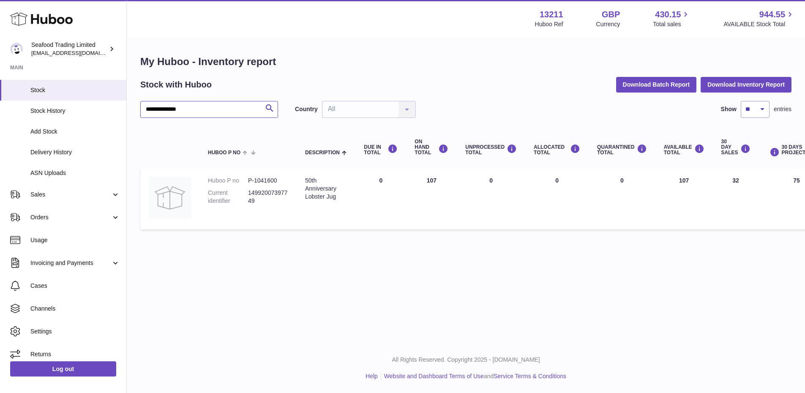
drag, startPoint x: 197, startPoint y: 109, endPoint x: 144, endPoint y: 104, distance: 54.0
click at [144, 104] on input "**********" at bounding box center [209, 109] width 138 height 17
paste input "text"
type input "*******"
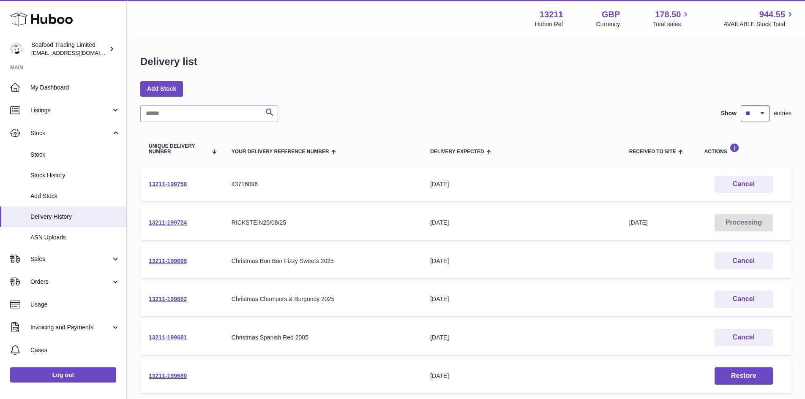
click at [749, 118] on select "** ** ** ***" at bounding box center [755, 113] width 29 height 17
select select "**"
click at [741, 105] on select "** ** ** ***" at bounding box center [755, 113] width 29 height 17
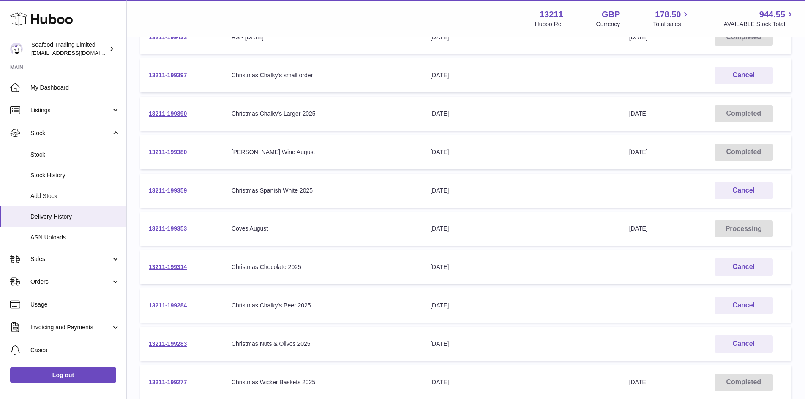
scroll to position [423, 0]
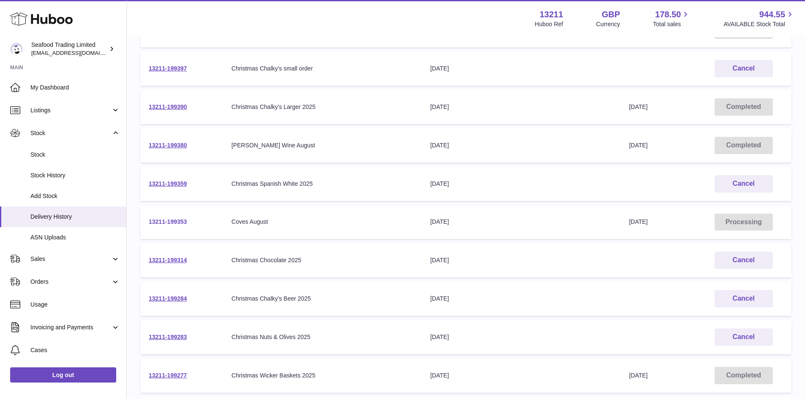
click at [176, 220] on link "13211-199353" at bounding box center [168, 222] width 38 height 7
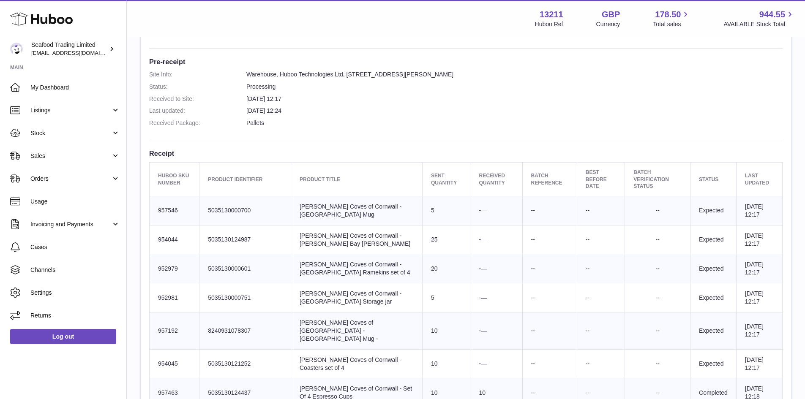
scroll to position [123, 0]
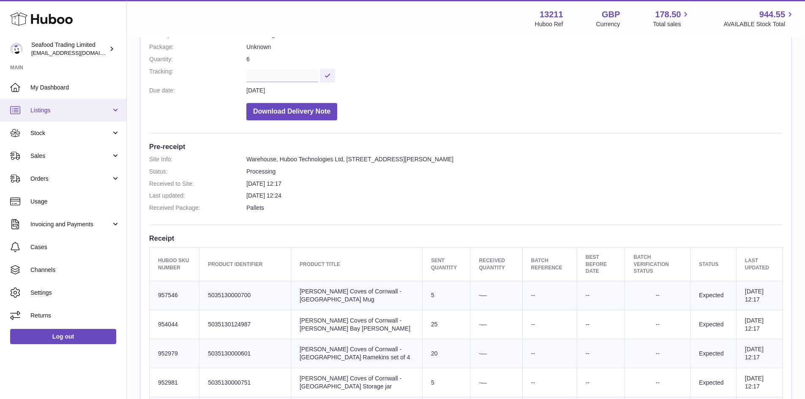
click at [50, 112] on span "Listings" at bounding box center [70, 111] width 81 height 8
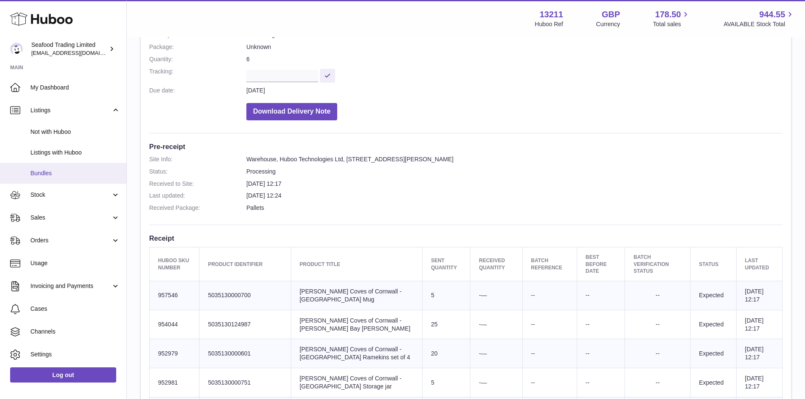
click at [49, 172] on span "Bundles" at bounding box center [75, 173] width 90 height 8
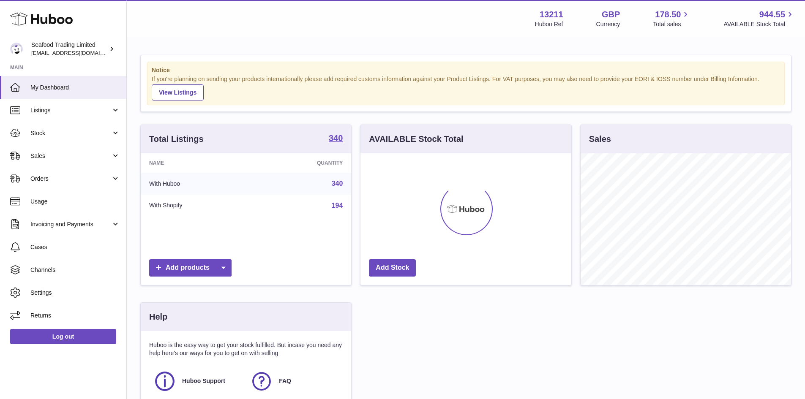
scroll to position [132, 211]
